Goal: Navigation & Orientation: Understand site structure

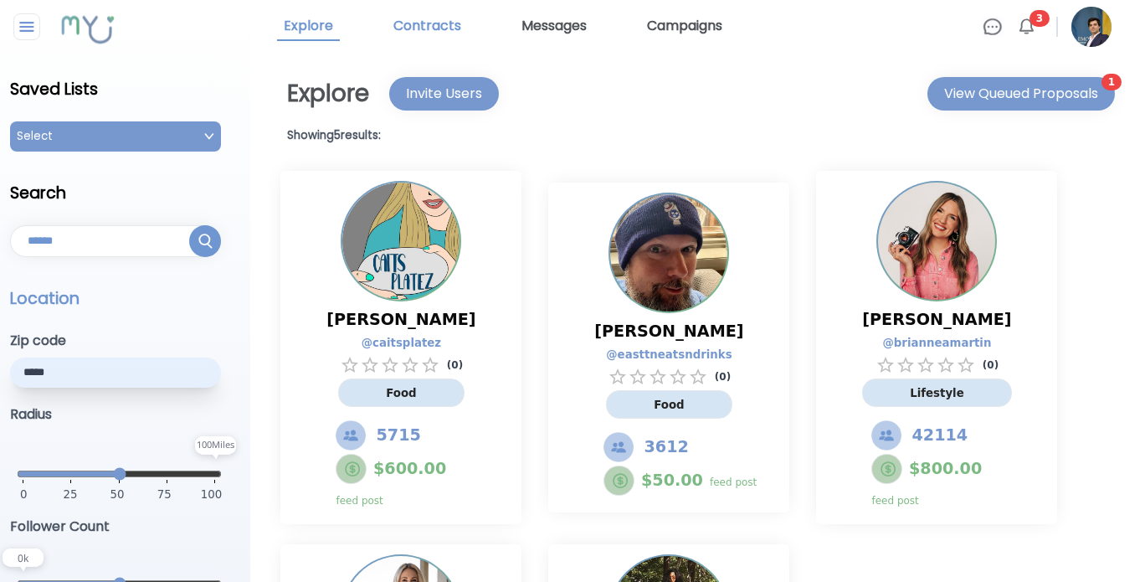
click at [433, 26] on link "Contracts" at bounding box center [427, 27] width 81 height 28
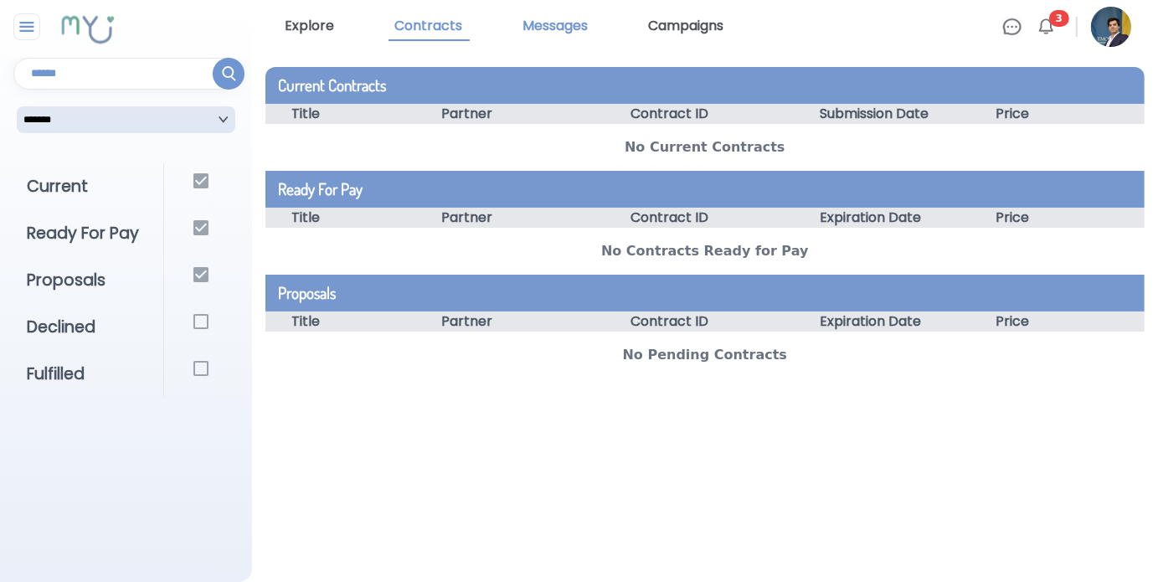
click at [555, 33] on link "Messages" at bounding box center [556, 27] width 79 height 28
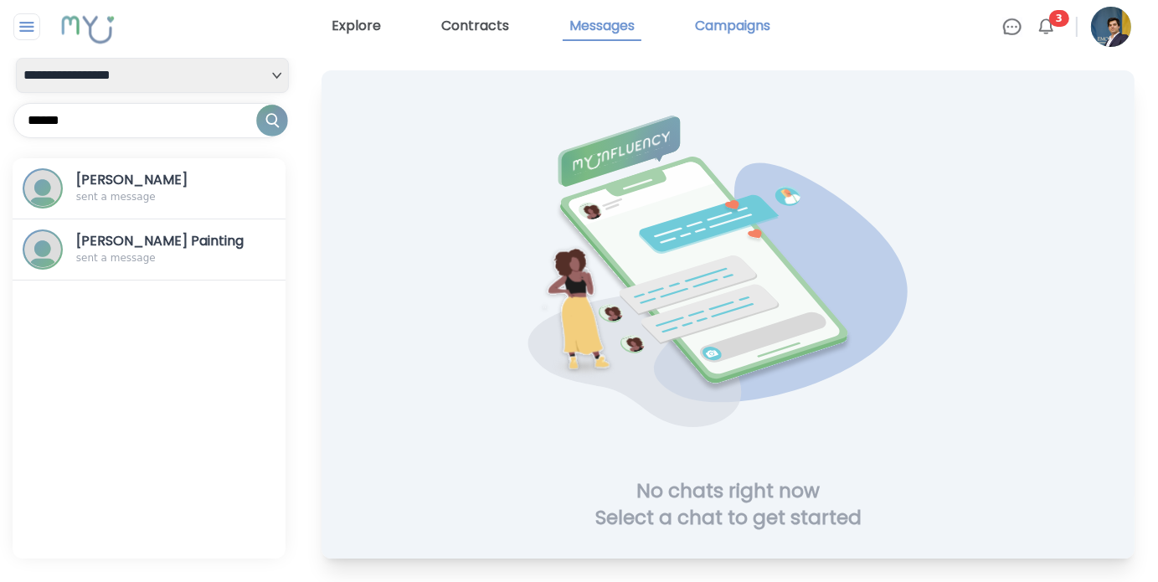
click at [719, 28] on link "Campaigns" at bounding box center [732, 27] width 89 height 28
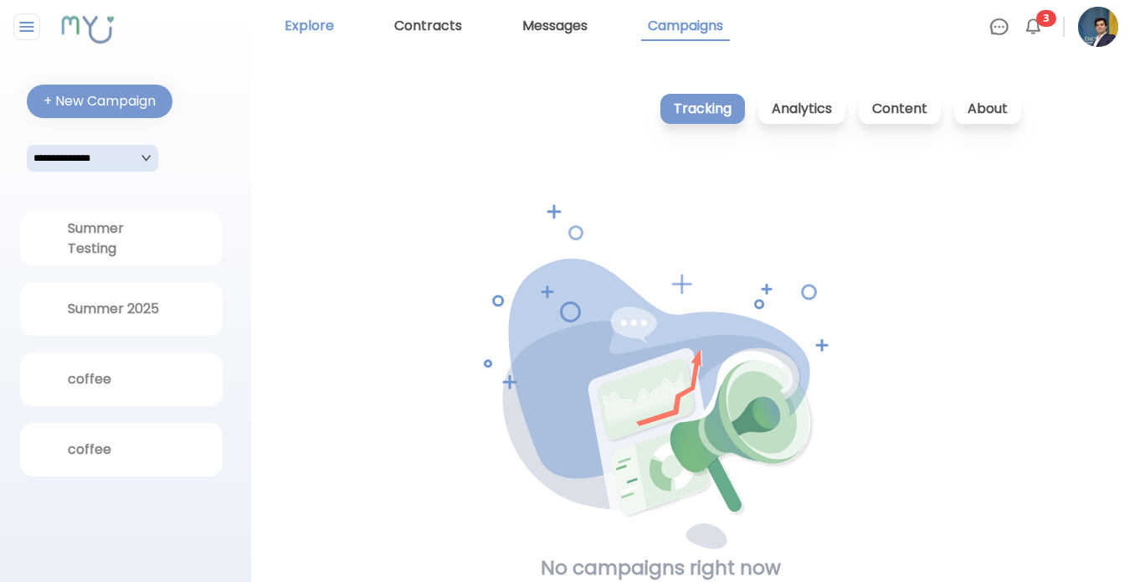
click at [306, 27] on link "Explore" at bounding box center [309, 27] width 63 height 28
